Goal: Navigation & Orientation: Find specific page/section

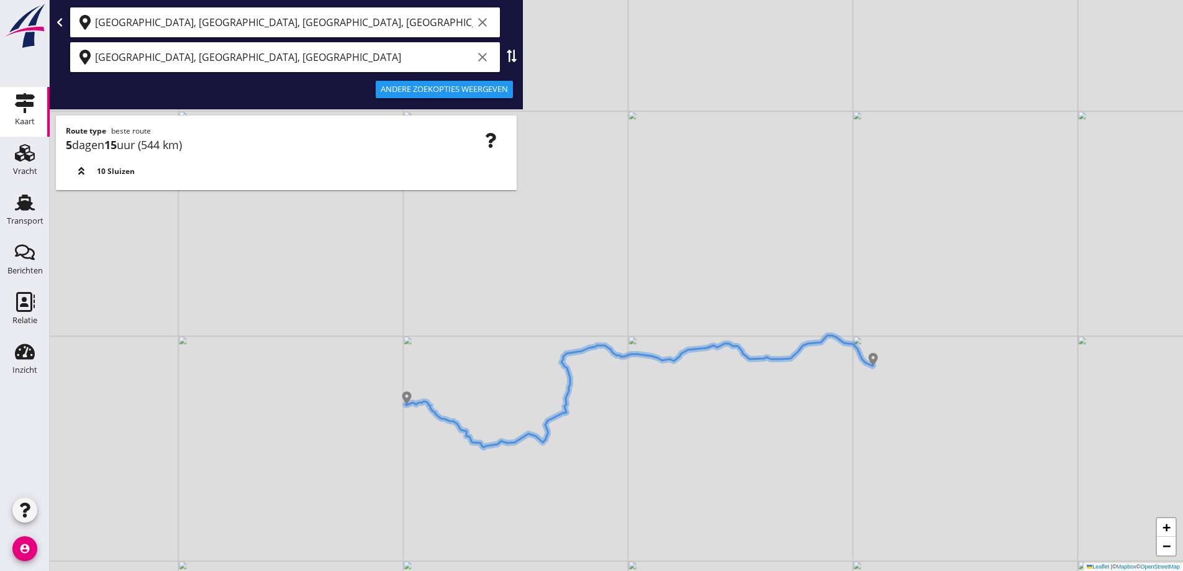
click at [490, 17] on div "[GEOGRAPHIC_DATA], [GEOGRAPHIC_DATA], [GEOGRAPHIC_DATA], [GEOGRAPHIC_DATA] clear" at bounding box center [293, 22] width 397 height 20
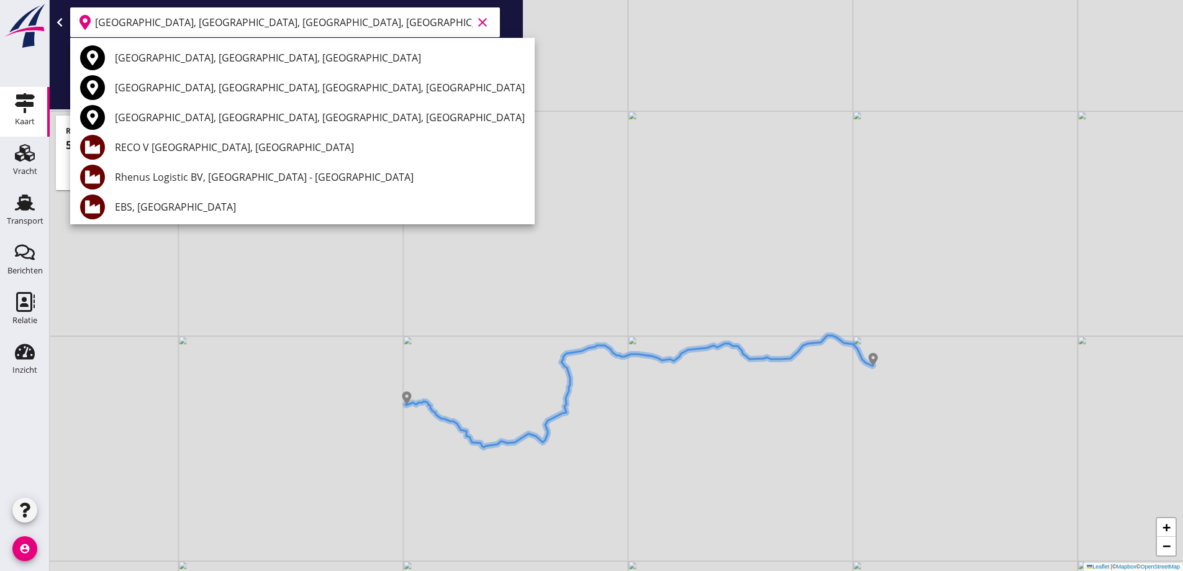
click at [485, 18] on icon "clear" at bounding box center [482, 22] width 15 height 15
click at [504, 31] on div at bounding box center [286, 22] width 463 height 30
click at [510, 107] on div "[GEOGRAPHIC_DATA], [GEOGRAPHIC_DATA], [GEOGRAPHIC_DATA] clear Andere zoekopties…" at bounding box center [286, 54] width 473 height 109
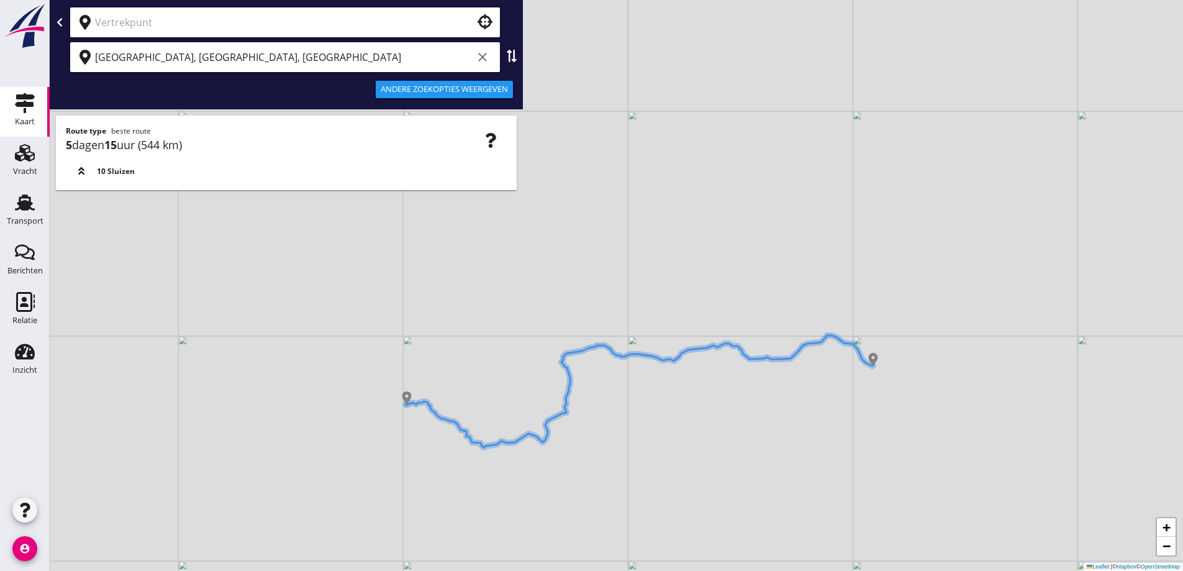
click at [483, 58] on icon "clear" at bounding box center [482, 57] width 15 height 15
click at [370, 25] on input "text" at bounding box center [276, 22] width 363 height 20
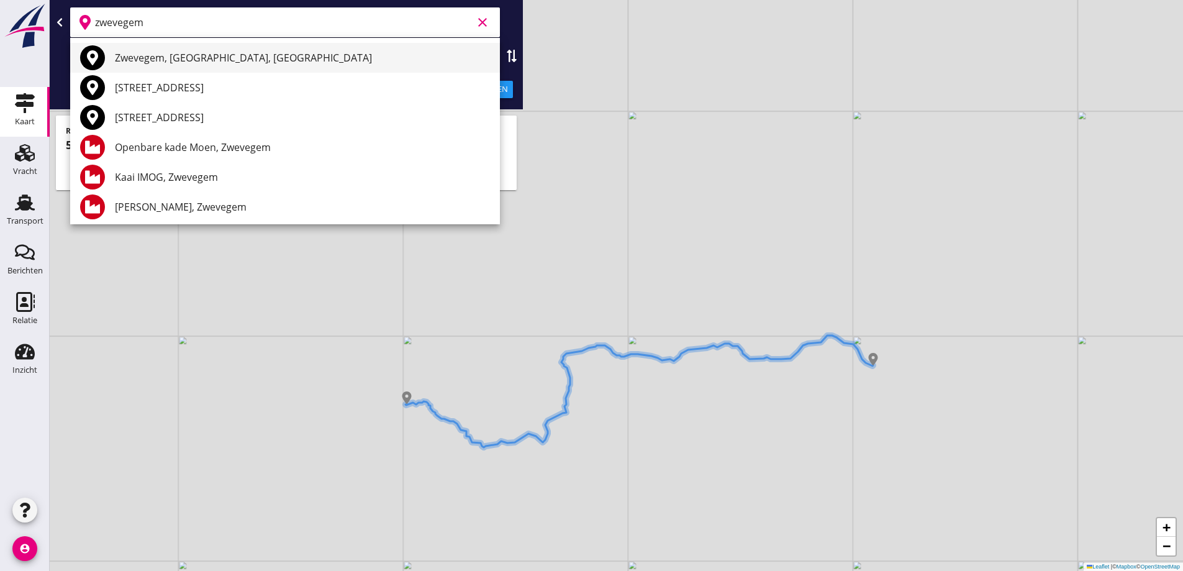
click at [232, 68] on div "Zwevegem, [GEOGRAPHIC_DATA], [GEOGRAPHIC_DATA]" at bounding box center [302, 58] width 375 height 30
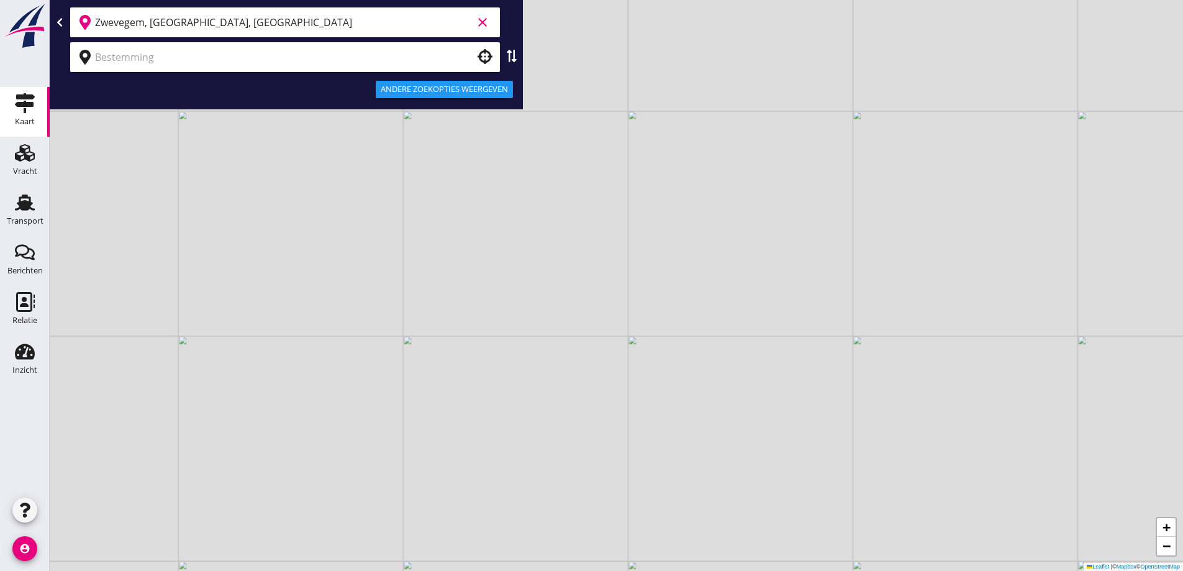
type input "Zwevegem, [GEOGRAPHIC_DATA], [GEOGRAPHIC_DATA]"
click at [232, 64] on div "Zwevegem, [GEOGRAPHIC_DATA], [GEOGRAPHIC_DATA] clear Andere zoekopties weergeven" at bounding box center [286, 79] width 473 height 159
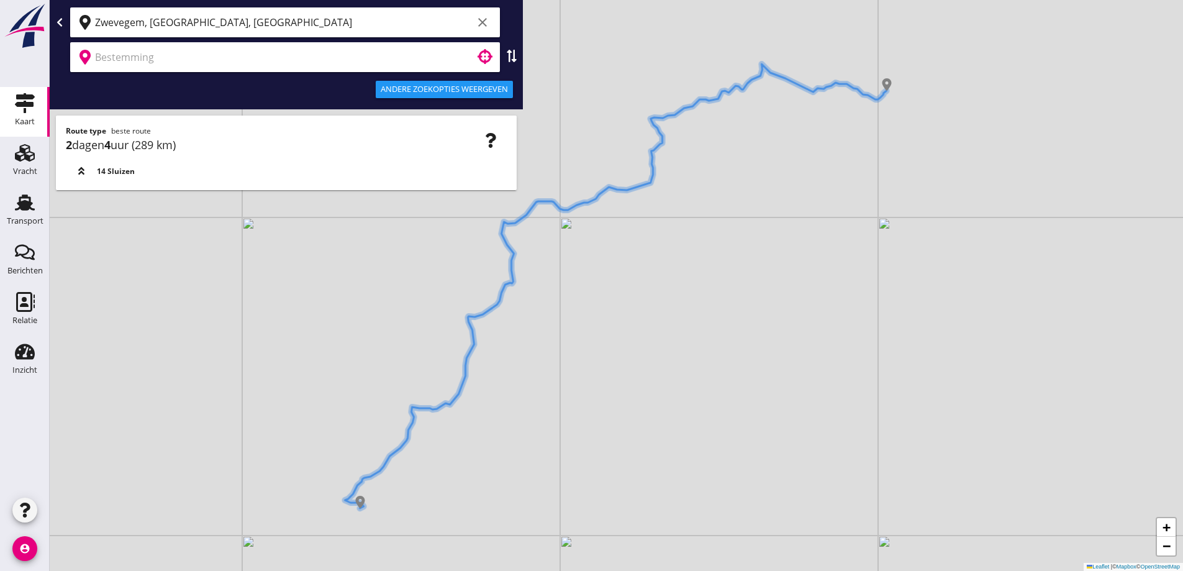
click at [214, 53] on input "text" at bounding box center [276, 57] width 363 height 20
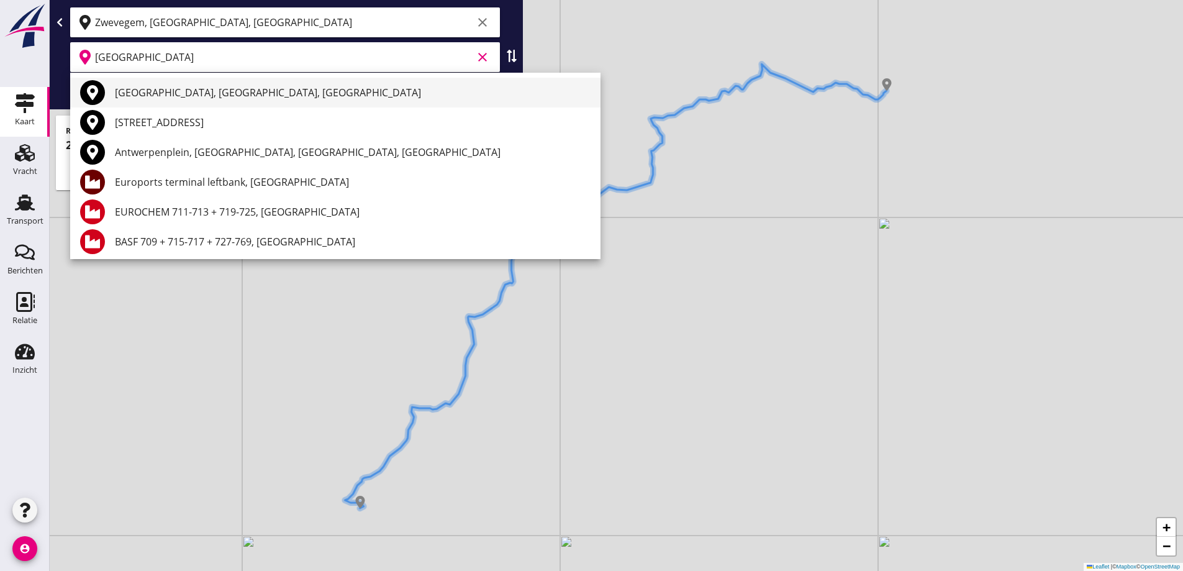
click at [191, 83] on div "[GEOGRAPHIC_DATA], [GEOGRAPHIC_DATA], [GEOGRAPHIC_DATA]" at bounding box center [353, 93] width 476 height 30
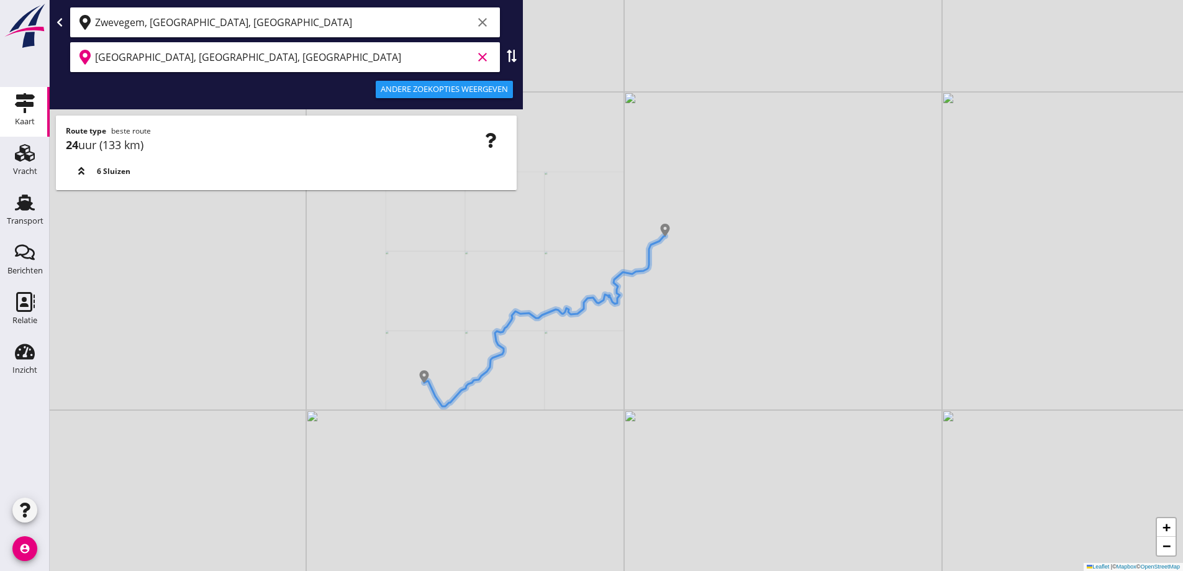
type input "[GEOGRAPHIC_DATA], [GEOGRAPHIC_DATA], [GEOGRAPHIC_DATA]"
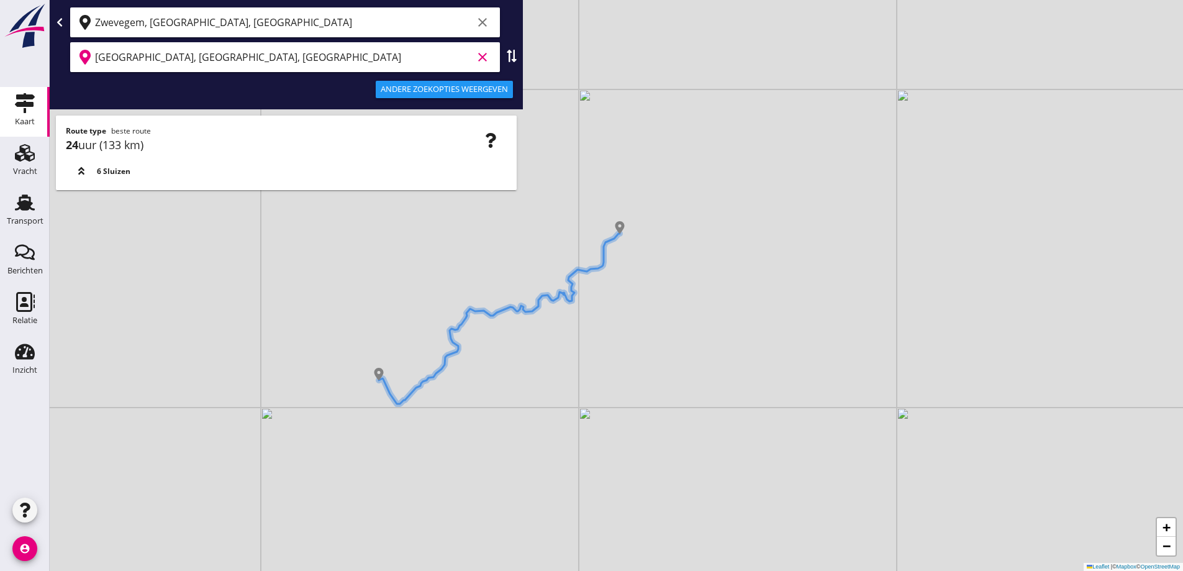
drag, startPoint x: 521, startPoint y: 372, endPoint x: 476, endPoint y: 369, distance: 45.4
click at [476, 369] on div "+ − Leaflet | © Mapbox © OpenStreetMap" at bounding box center [616, 285] width 1133 height 571
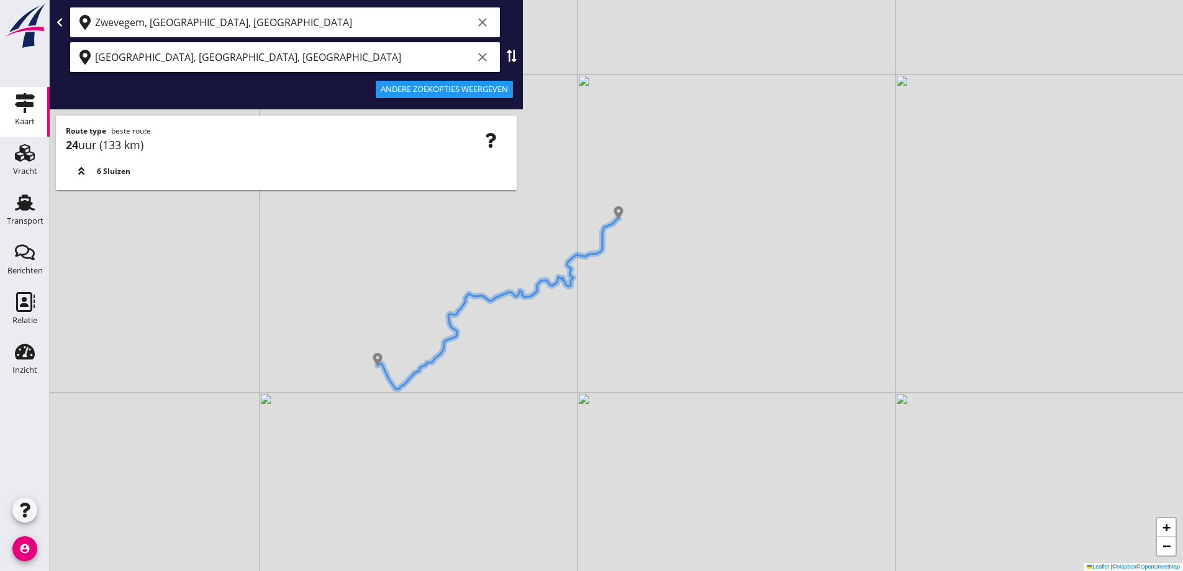
drag, startPoint x: 474, startPoint y: 372, endPoint x: 477, endPoint y: 359, distance: 13.4
click at [477, 359] on div "+ − Leaflet | © Mapbox © OpenStreetMap" at bounding box center [616, 285] width 1133 height 571
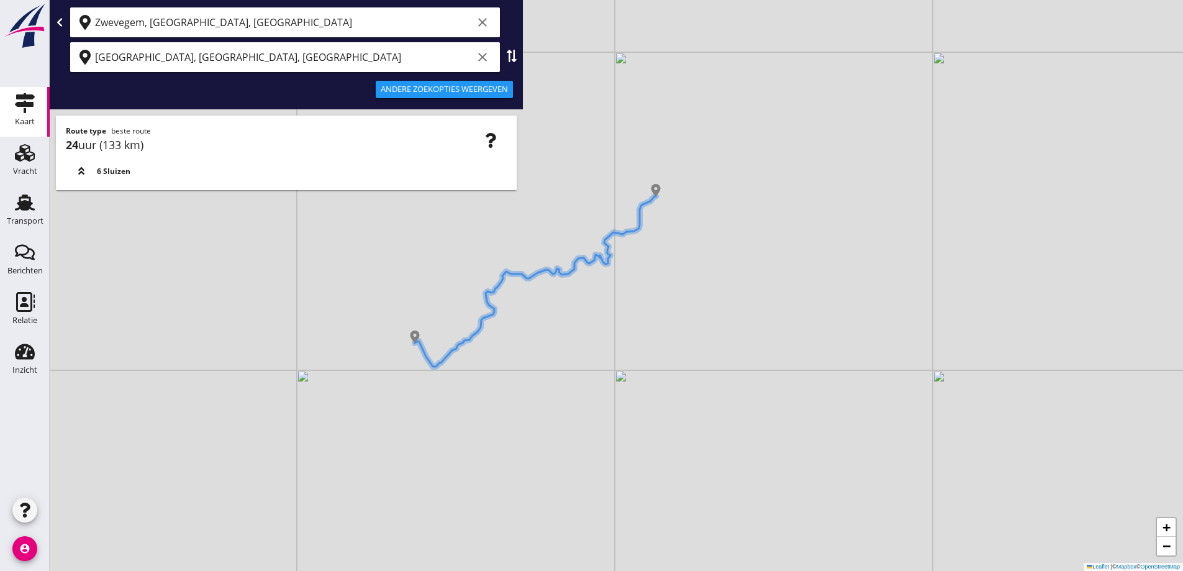
drag, startPoint x: 599, startPoint y: 285, endPoint x: 587, endPoint y: 305, distance: 23.1
click at [587, 305] on div "+ − Leaflet | © Mapbox © OpenStreetMap" at bounding box center [616, 285] width 1133 height 571
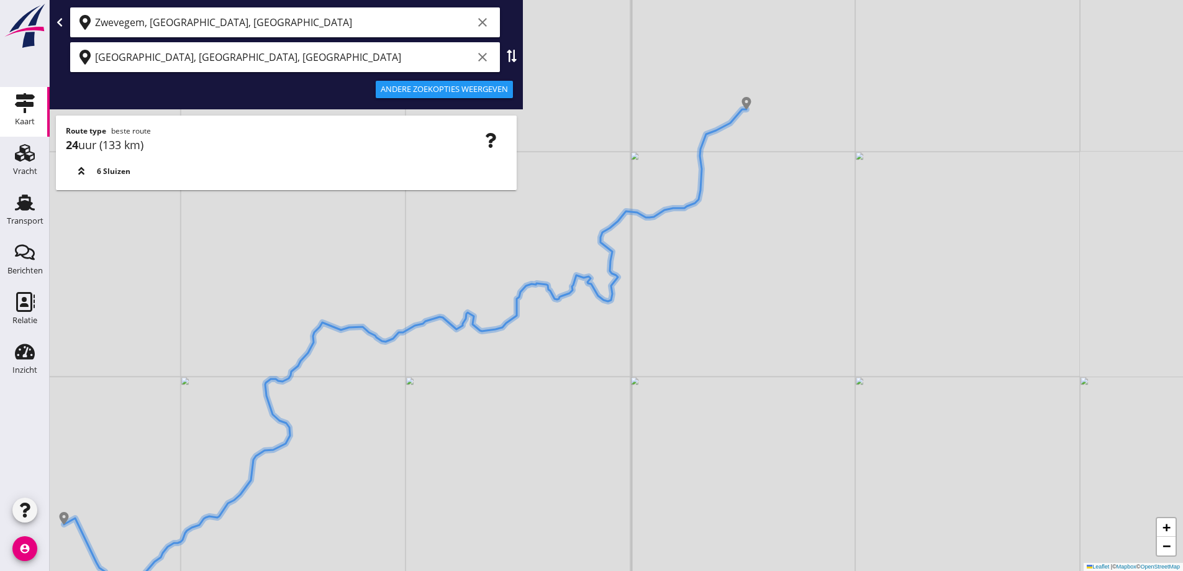
drag, startPoint x: 595, startPoint y: 278, endPoint x: 651, endPoint y: 300, distance: 59.6
click at [651, 300] on div "+ − Leaflet | © Mapbox © OpenStreetMap" at bounding box center [616, 285] width 1133 height 571
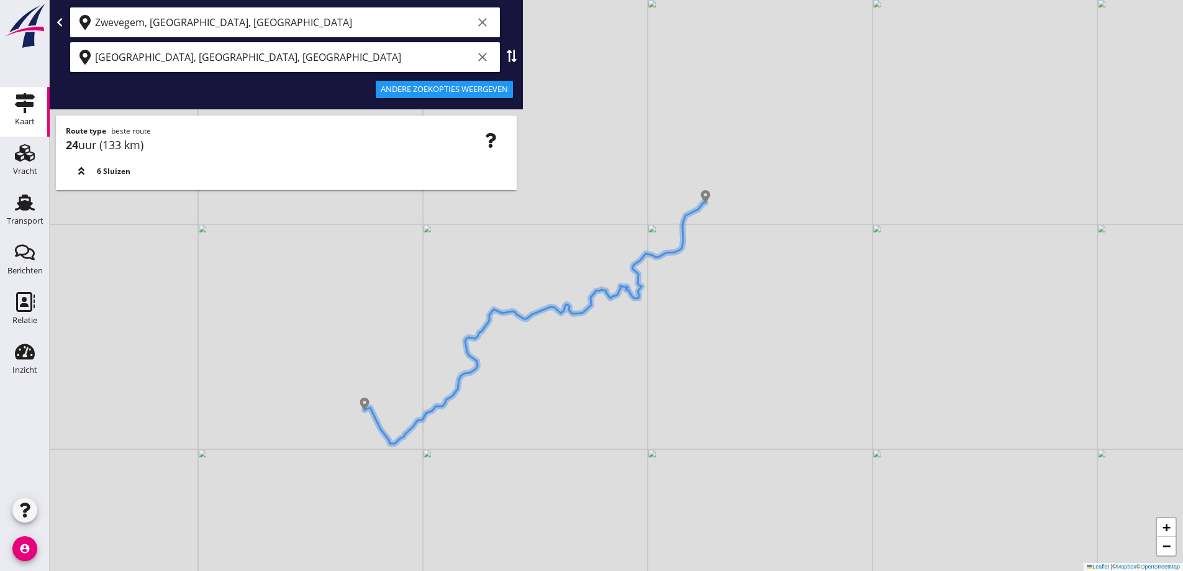
drag, startPoint x: 662, startPoint y: 290, endPoint x: 682, endPoint y: 255, distance: 40.9
click at [682, 255] on div "+ − Leaflet | © Mapbox © OpenStreetMap" at bounding box center [616, 285] width 1133 height 571
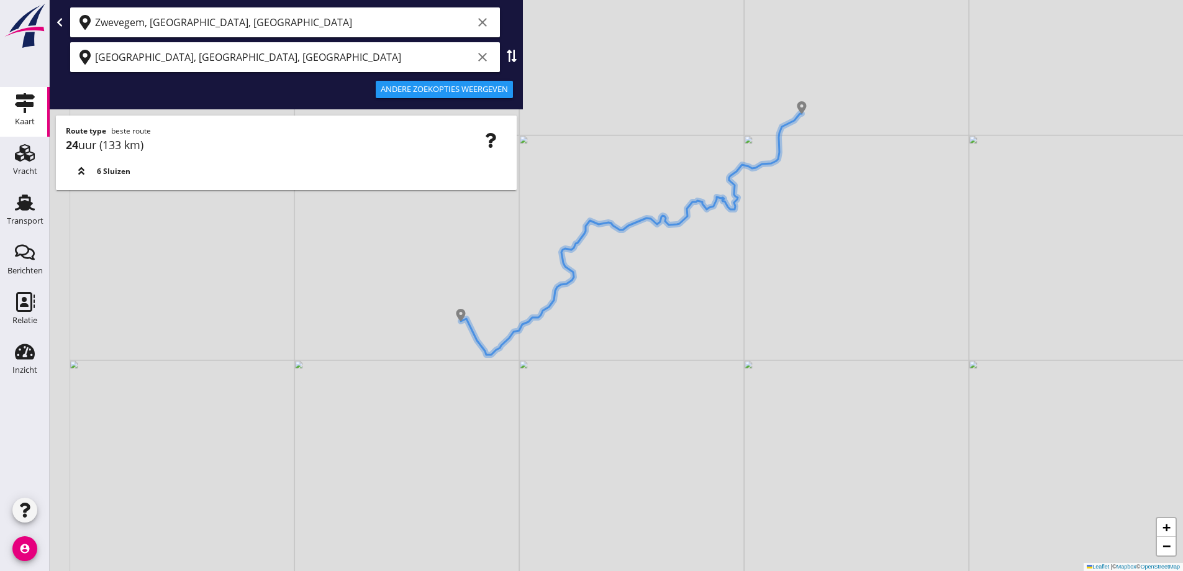
drag, startPoint x: 552, startPoint y: 341, endPoint x: 609, endPoint y: 309, distance: 65.3
click at [609, 309] on div "+ − Leaflet | © Mapbox © OpenStreetMap" at bounding box center [616, 285] width 1133 height 571
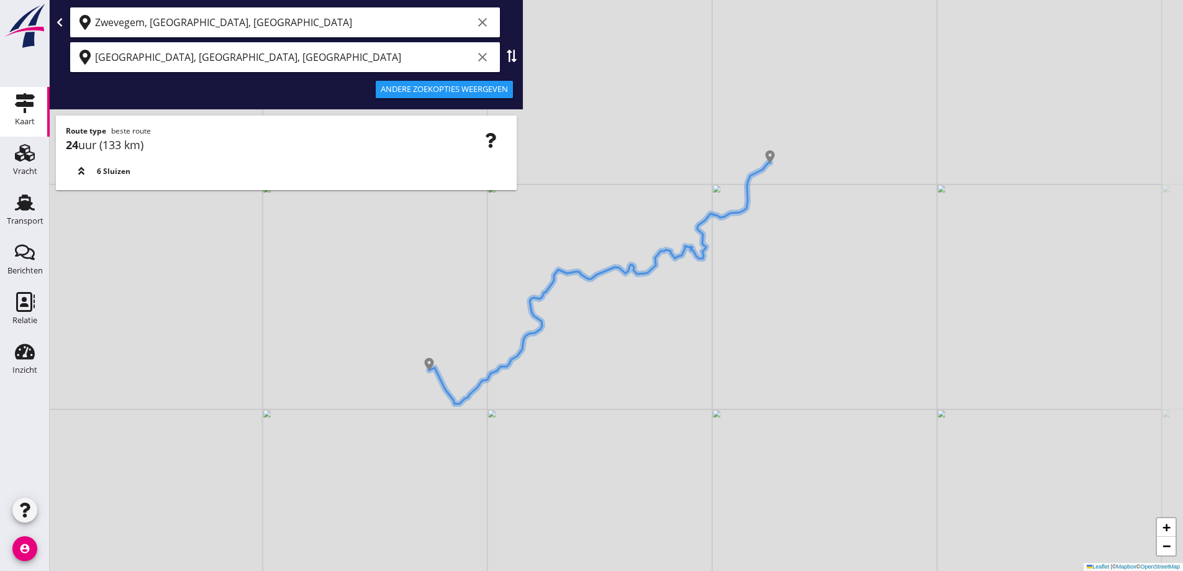
drag, startPoint x: 644, startPoint y: 316, endPoint x: 608, endPoint y: 368, distance: 62.9
click at [608, 368] on div "+ − Leaflet | © Mapbox © OpenStreetMap" at bounding box center [616, 285] width 1133 height 571
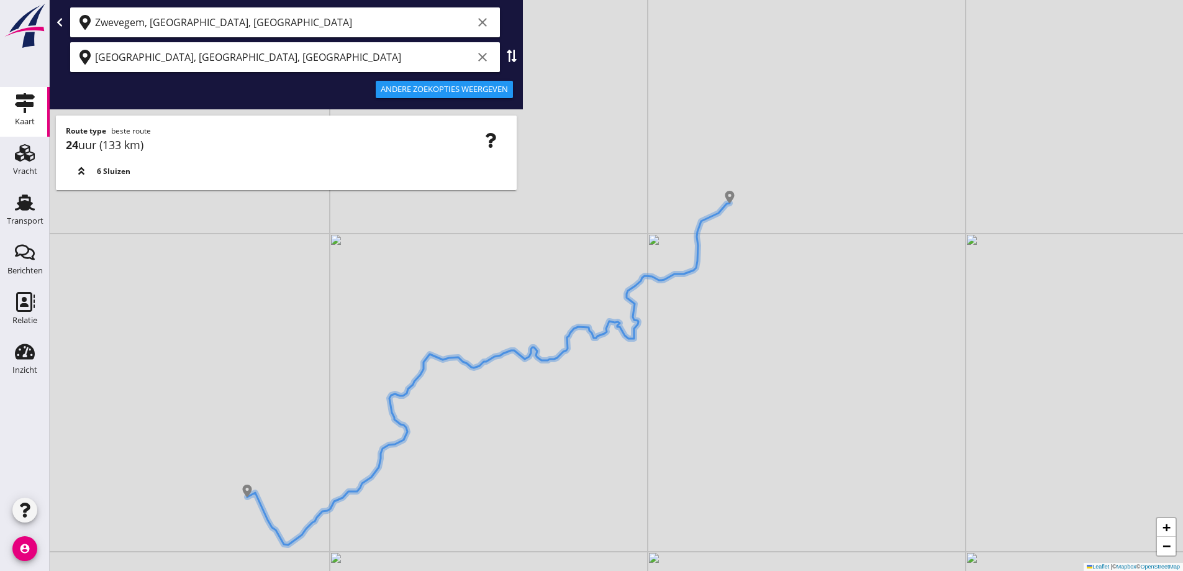
drag, startPoint x: 700, startPoint y: 268, endPoint x: 626, endPoint y: 350, distance: 110.3
click at [626, 350] on div "+ − Leaflet | © Mapbox © OpenStreetMap" at bounding box center [616, 285] width 1133 height 571
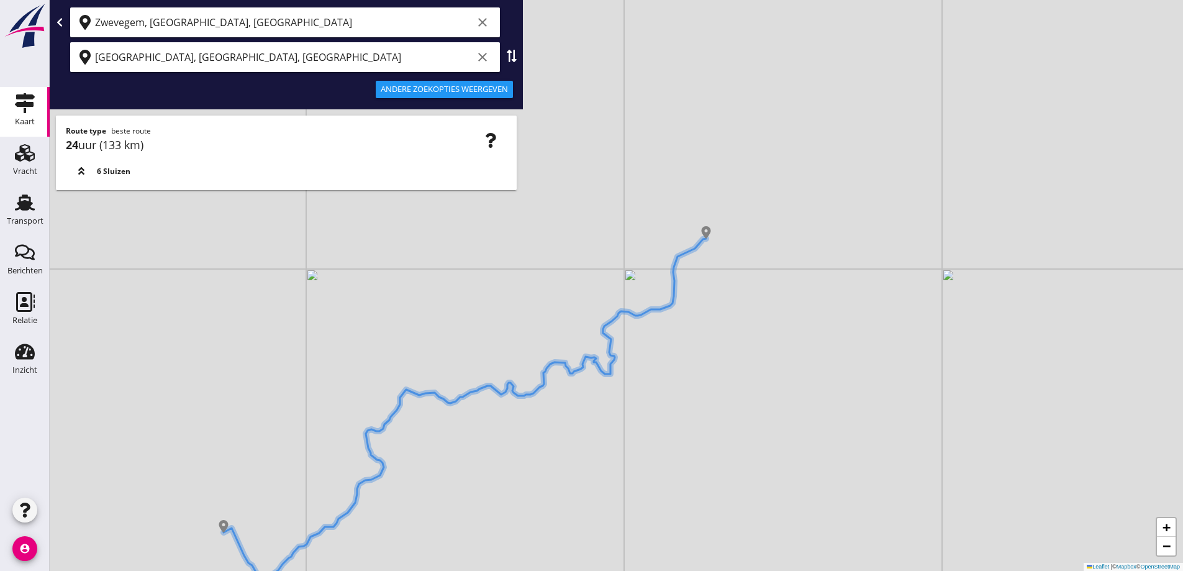
drag, startPoint x: 723, startPoint y: 244, endPoint x: 694, endPoint y: 286, distance: 51.3
click at [694, 286] on div "+ − Leaflet | © Mapbox © OpenStreetMap" at bounding box center [616, 285] width 1133 height 571
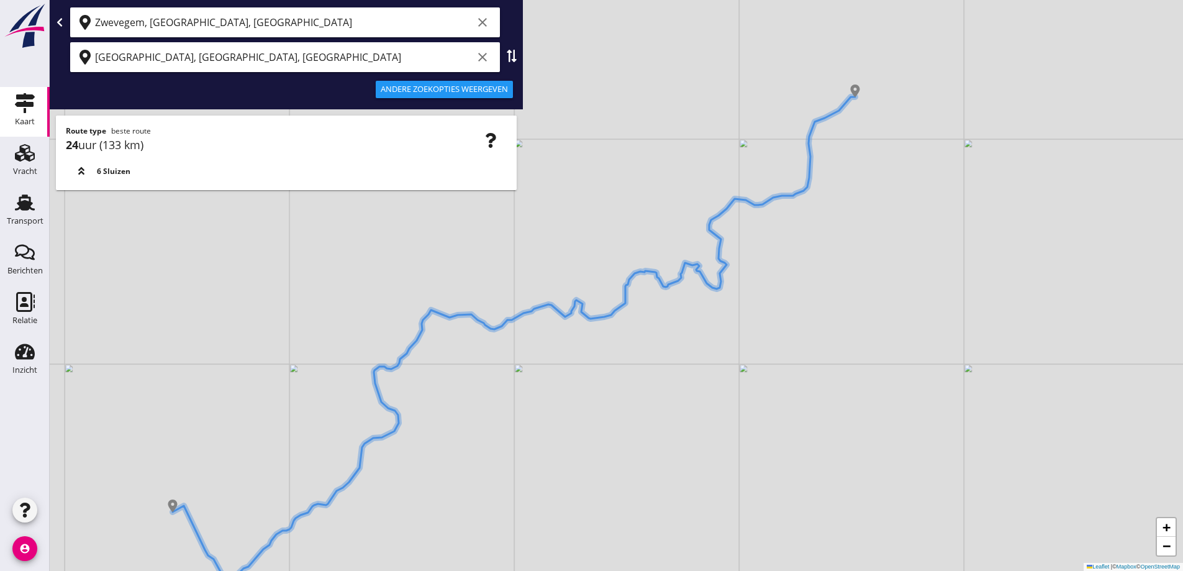
drag, startPoint x: 623, startPoint y: 348, endPoint x: 645, endPoint y: 299, distance: 53.6
click at [644, 299] on div "+ − Leaflet | © Mapbox © OpenStreetMap" at bounding box center [616, 285] width 1133 height 571
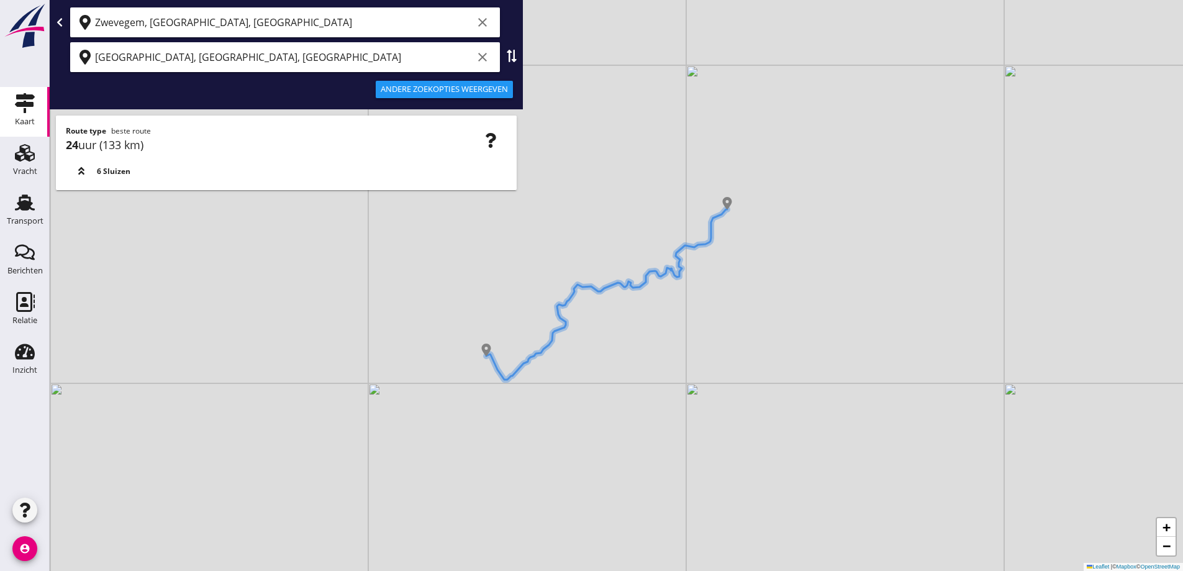
click at [481, 55] on icon "clear" at bounding box center [482, 57] width 15 height 15
click at [477, 14] on div "Zwevegem, [GEOGRAPHIC_DATA], [GEOGRAPHIC_DATA] clear" at bounding box center [293, 22] width 397 height 20
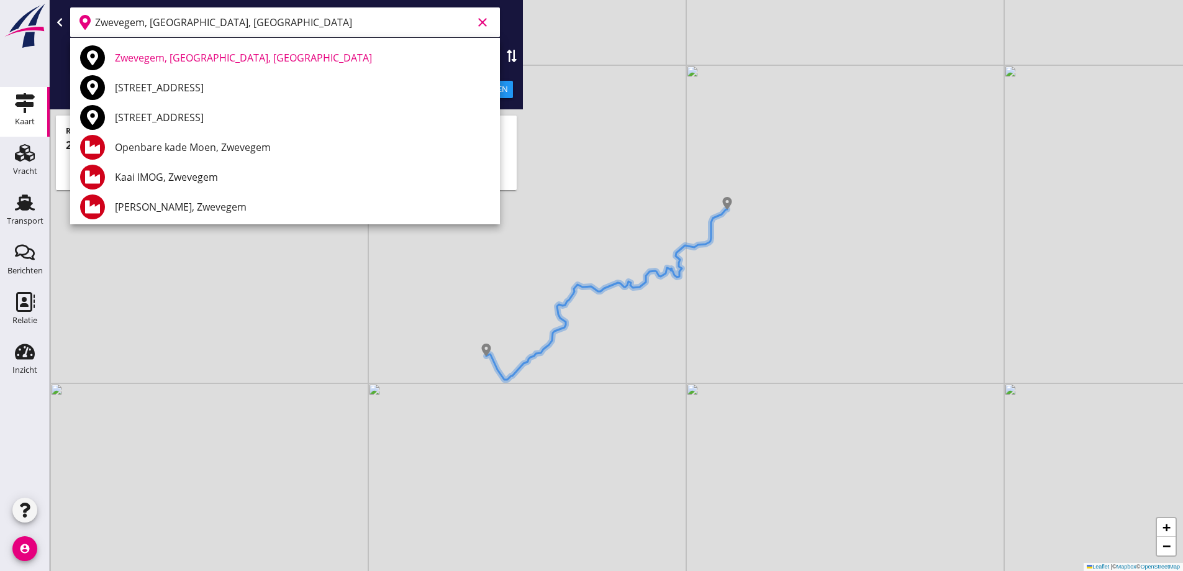
click at [480, 24] on icon "clear" at bounding box center [482, 22] width 15 height 15
click at [560, 248] on div "+ − Leaflet | © Mapbox © OpenStreetMap" at bounding box center [616, 285] width 1133 height 571
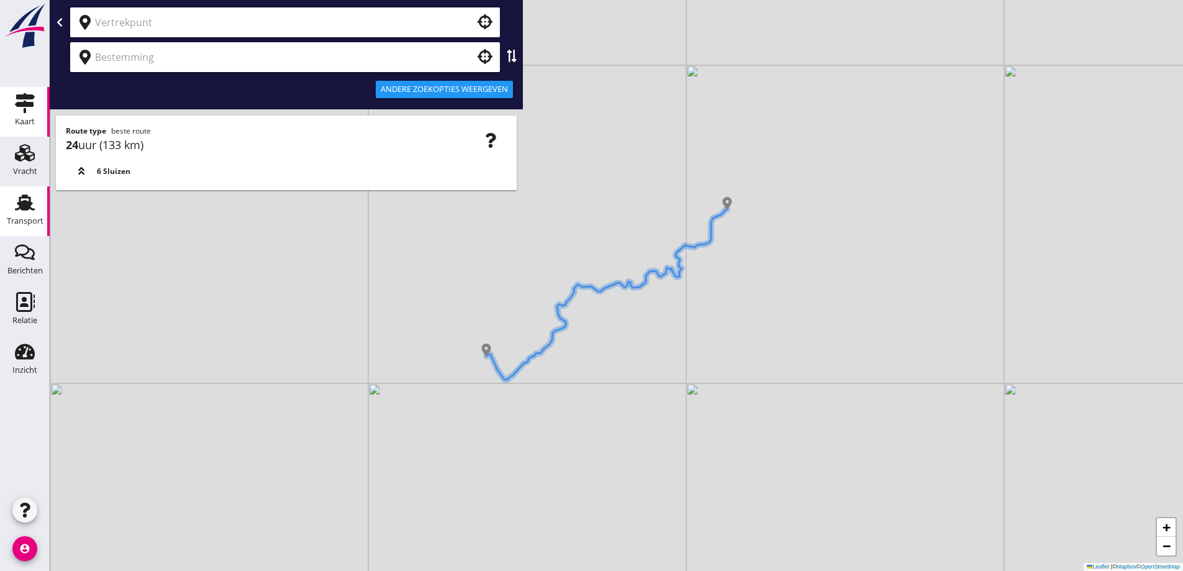
click at [34, 197] on icon "Transport" at bounding box center [25, 202] width 20 height 20
click at [40, 162] on link "Vracht Vracht" at bounding box center [25, 162] width 50 height 50
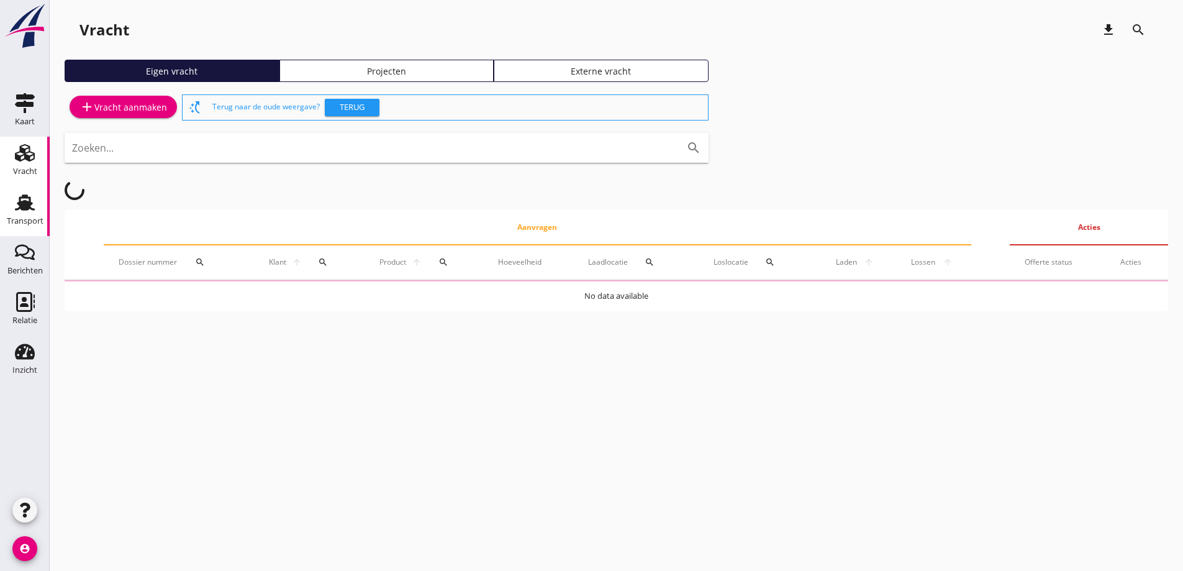
click at [32, 212] on icon "Transport" at bounding box center [25, 202] width 20 height 20
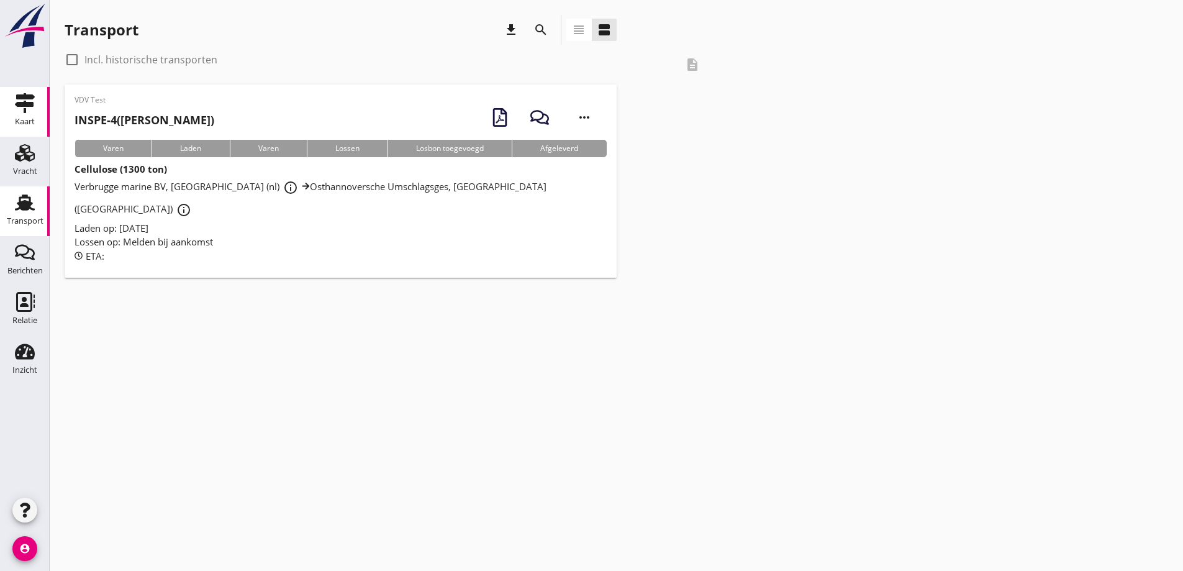
click at [32, 106] on use at bounding box center [25, 103] width 20 height 20
